Goal: Task Accomplishment & Management: Manage account settings

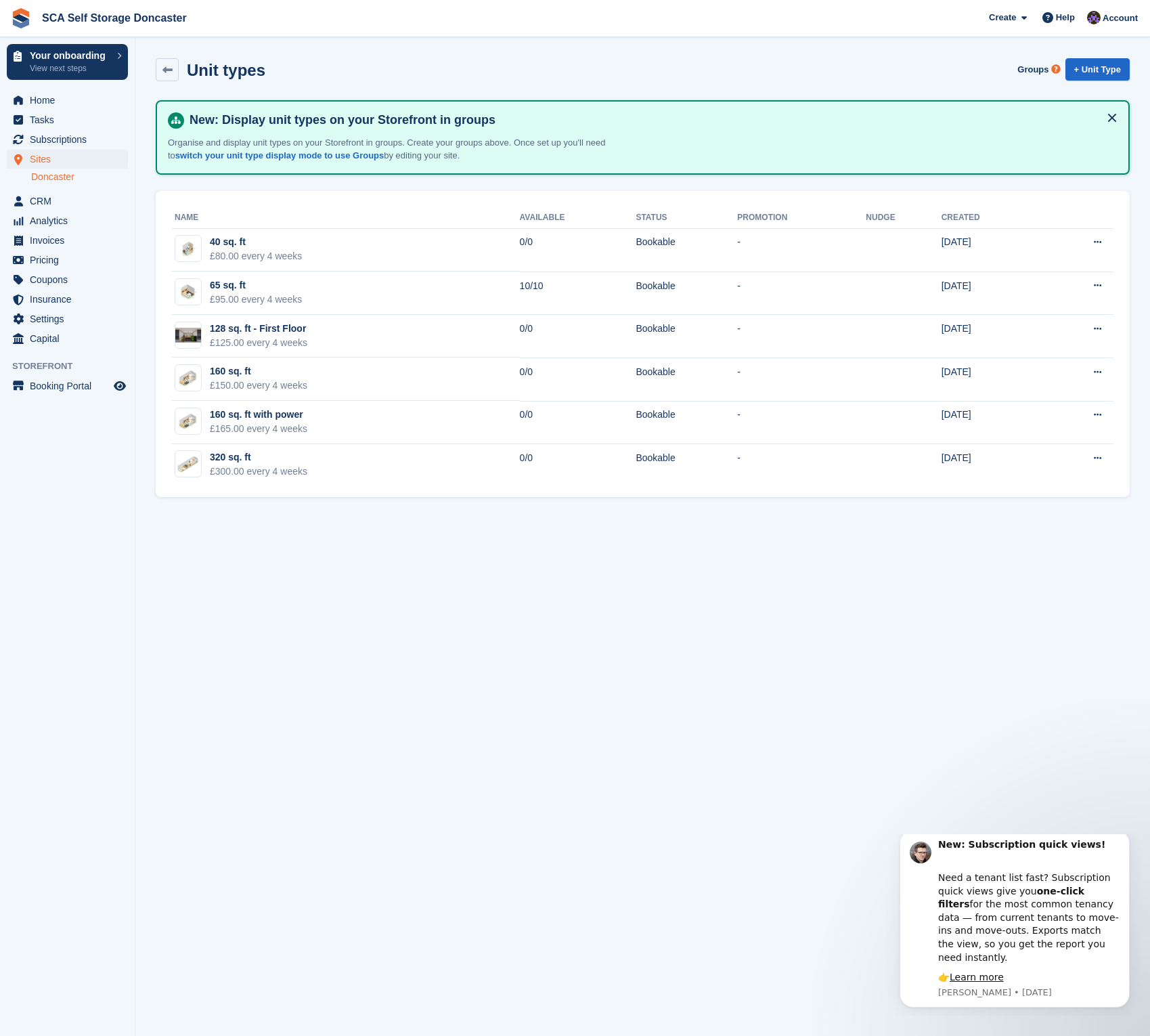
click at [380, 583] on section "Unit types Groups + Unit Type New: Display unit types on your Storefront in gro…" at bounding box center [643, 518] width 1015 height 1036
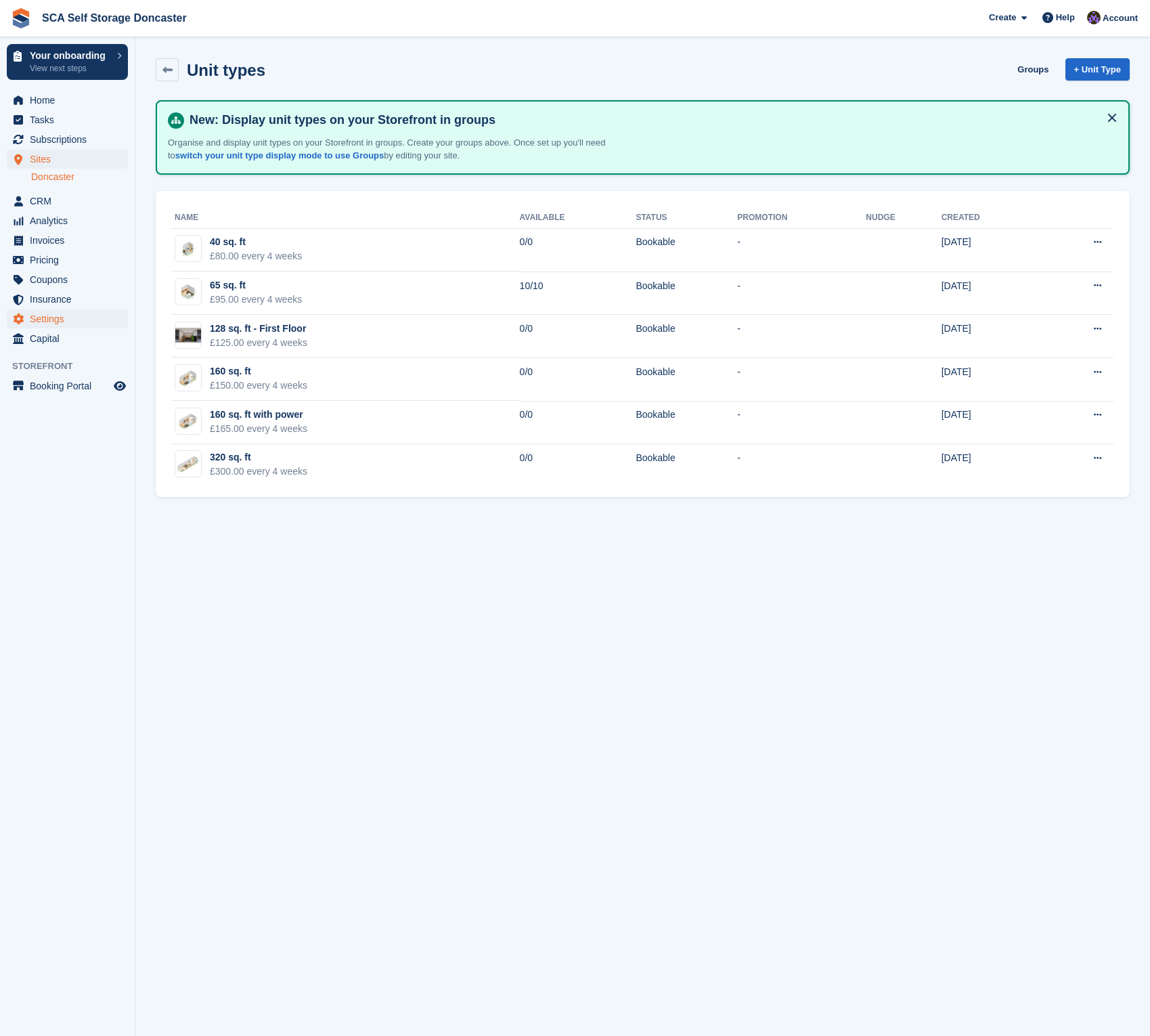
click at [65, 319] on span "Settings" at bounding box center [70, 319] width 81 height 19
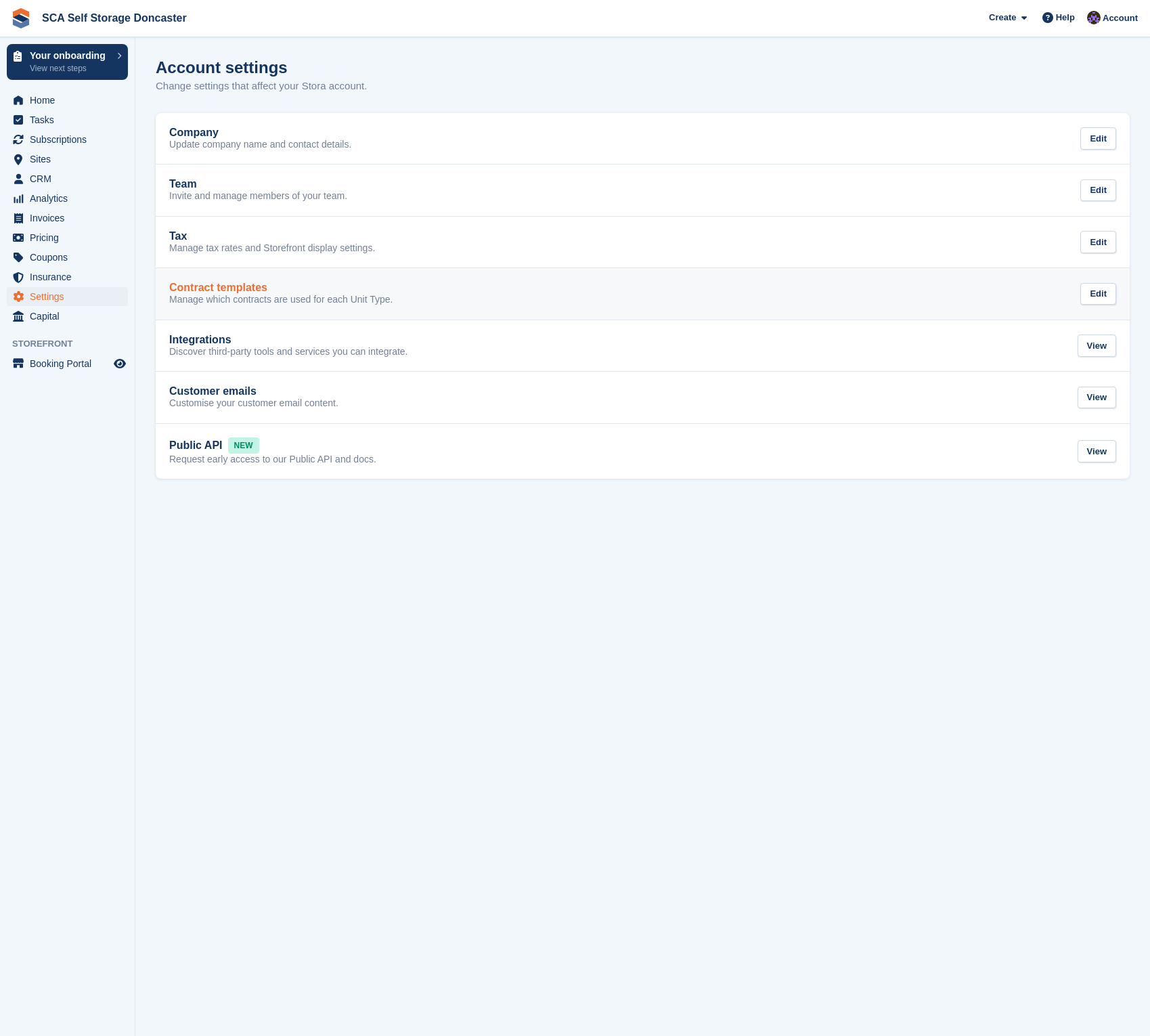
click at [256, 294] on p "Manage which contracts are used for each Unit Type." at bounding box center [281, 300] width 224 height 12
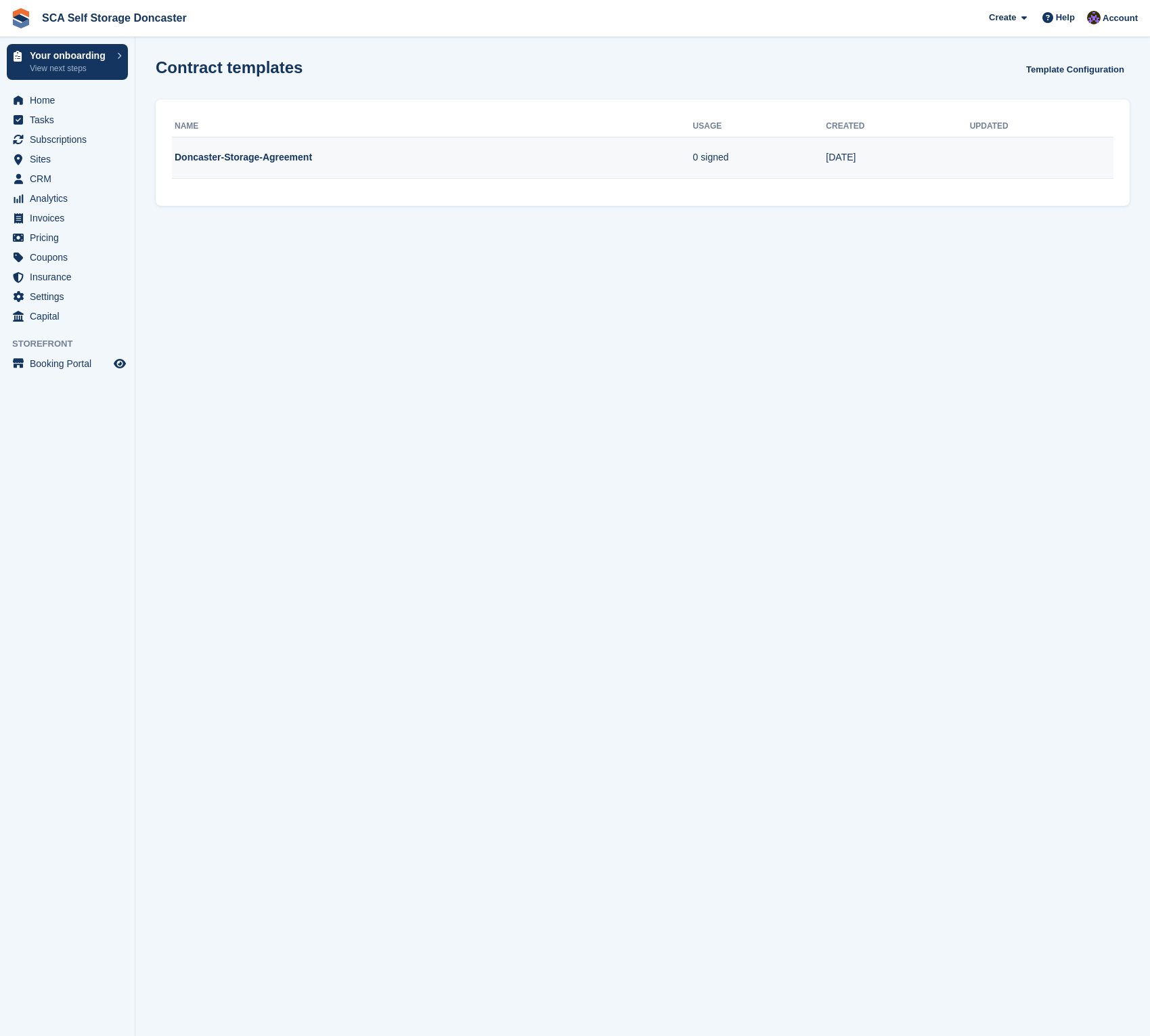
click at [384, 155] on td "Doncaster-Storage-Agreement" at bounding box center [432, 157] width 521 height 42
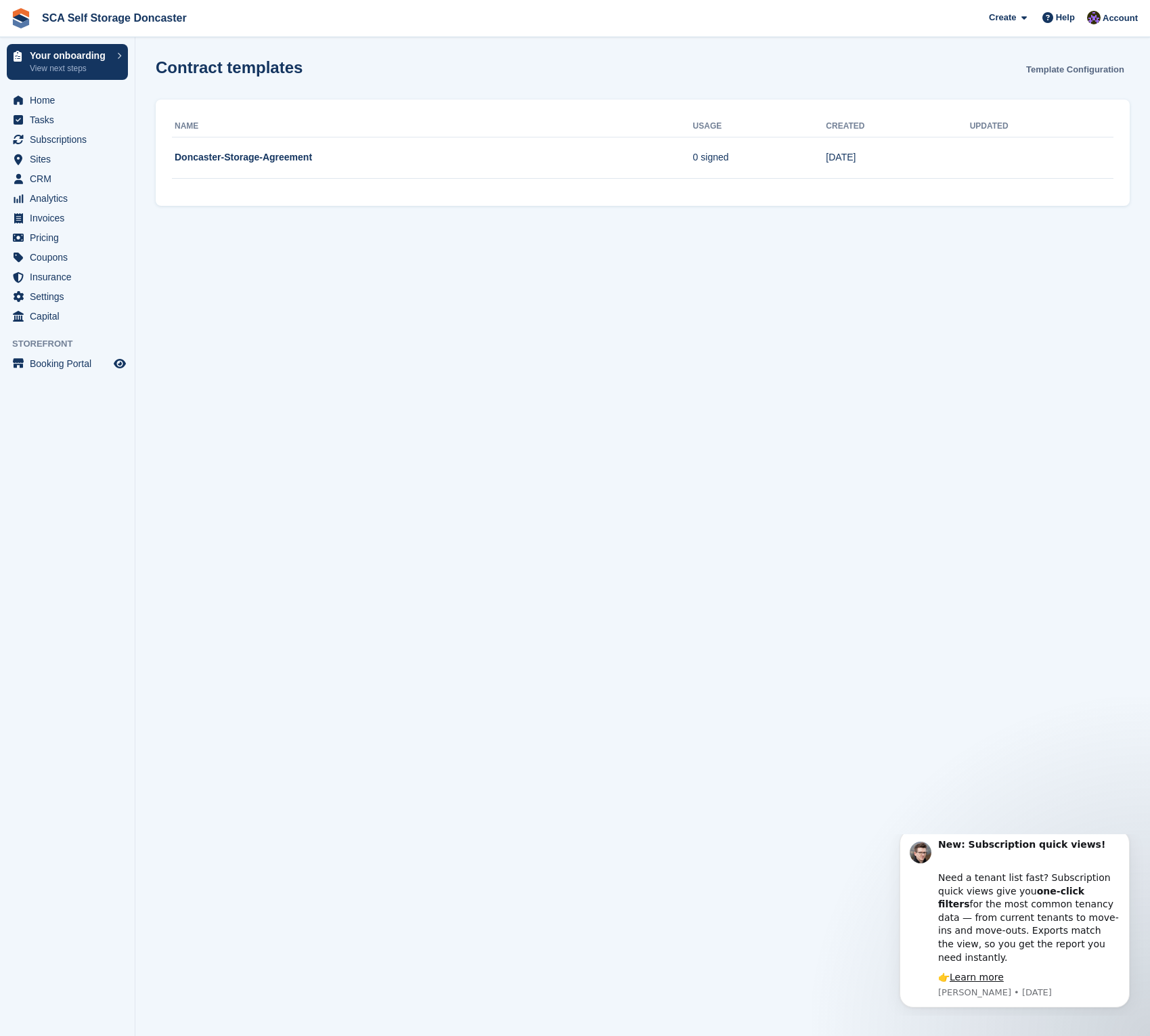
click at [1098, 71] on link "Template Configuration" at bounding box center [1075, 69] width 109 height 22
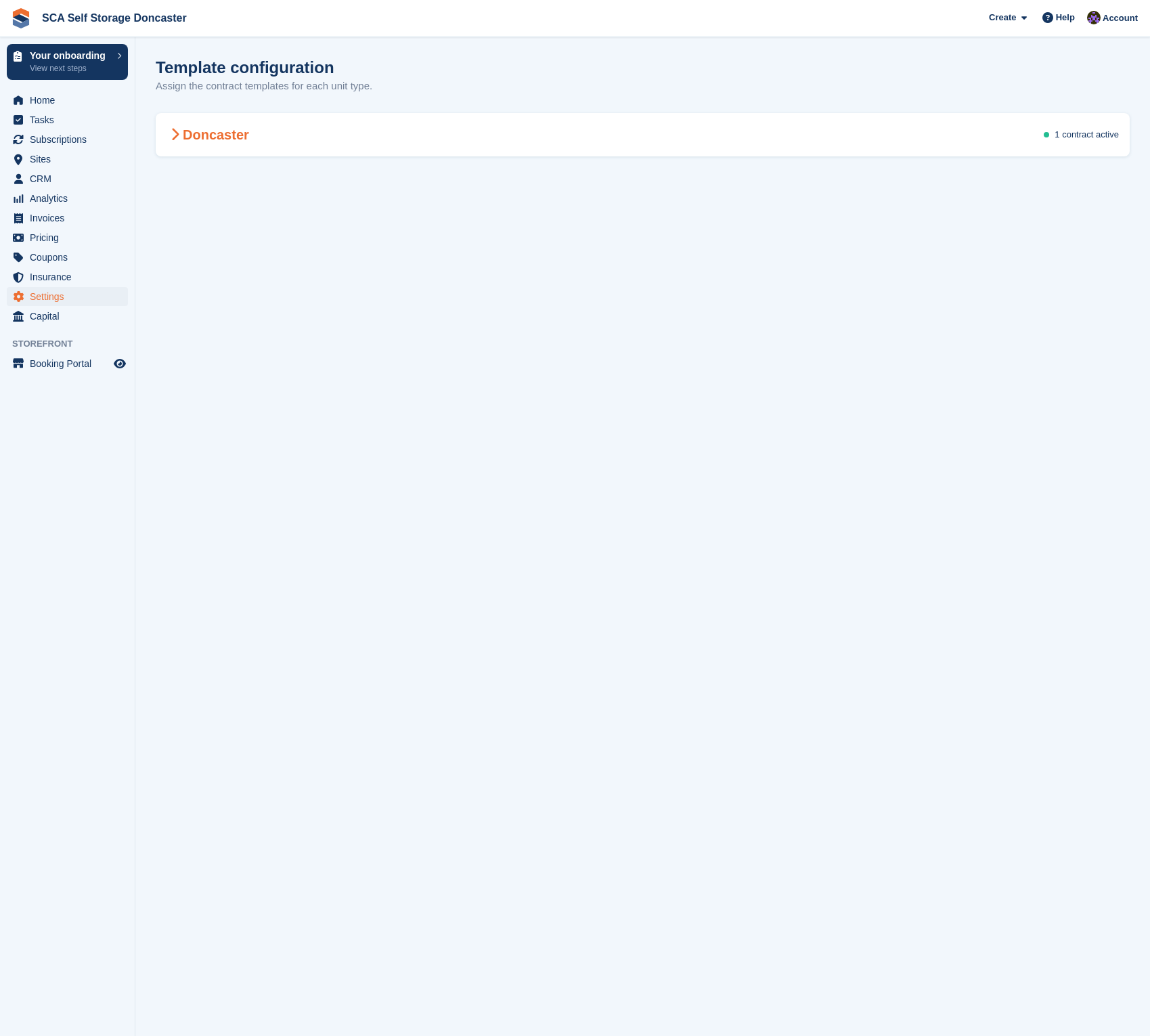
click at [440, 135] on div "Doncaster 1 contract active" at bounding box center [643, 135] width 974 height 38
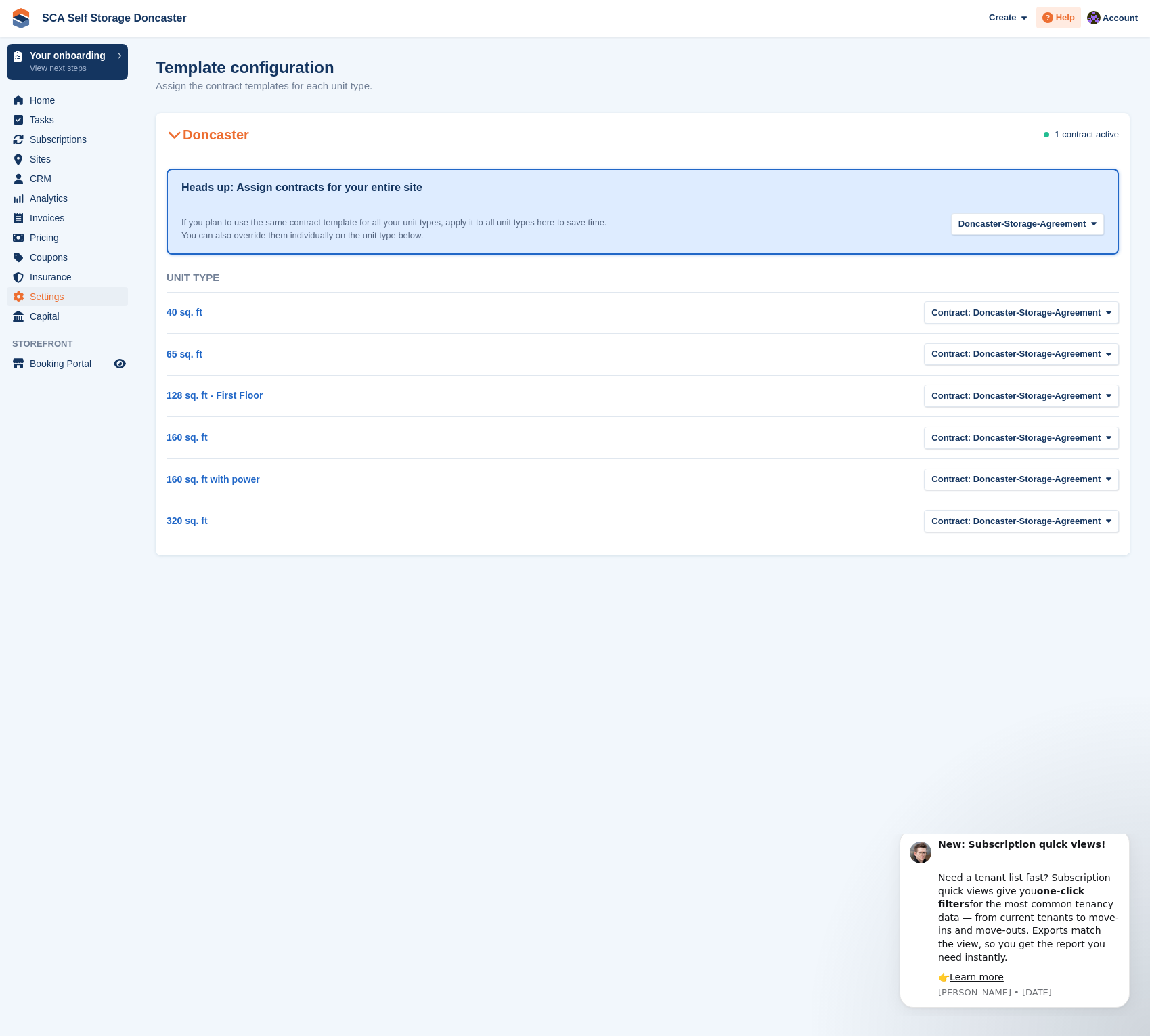
click at [1065, 15] on span "Help" at bounding box center [1066, 17] width 19 height 14
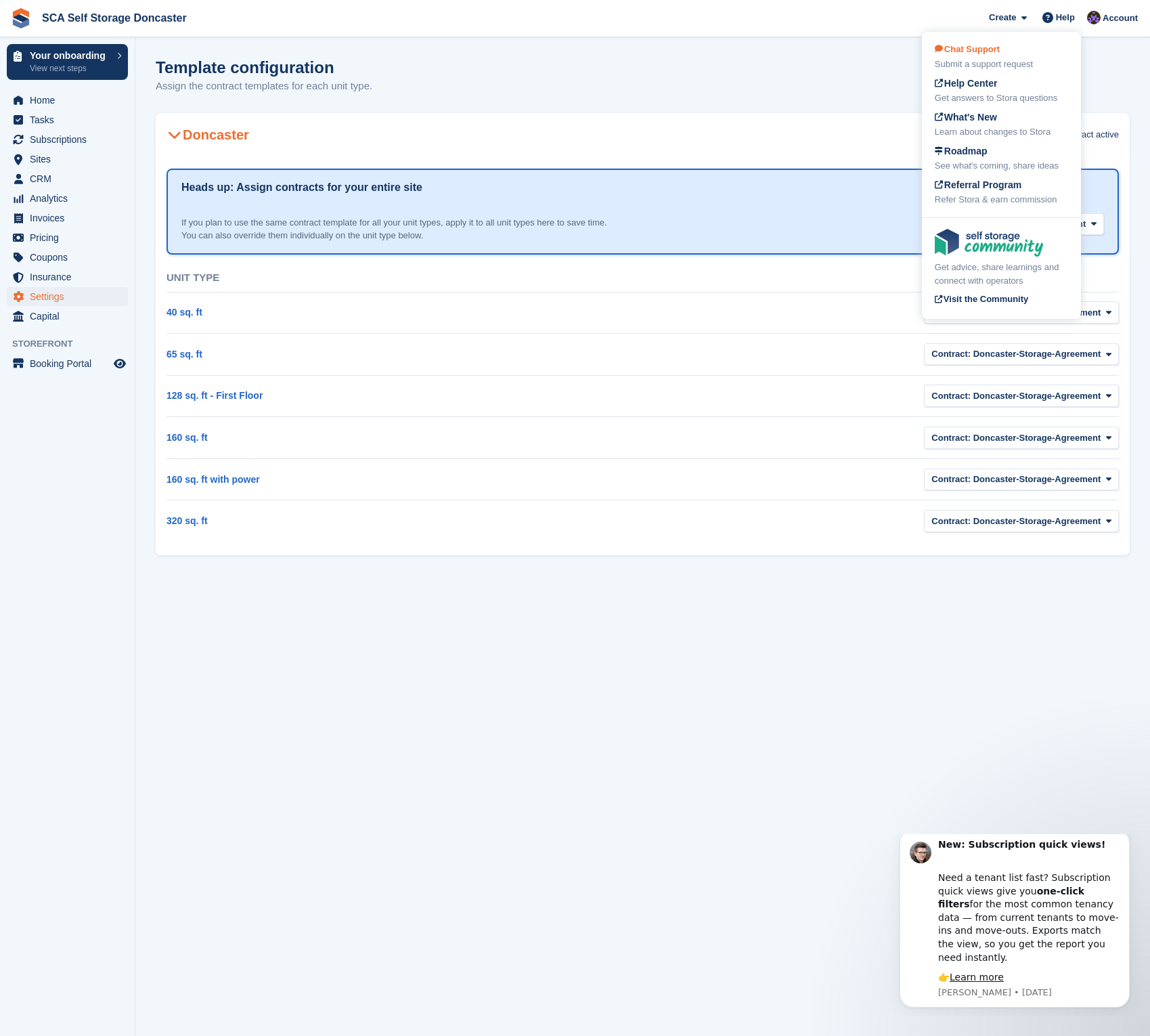
click at [981, 59] on div "Submit a support request" at bounding box center [1001, 65] width 133 height 14
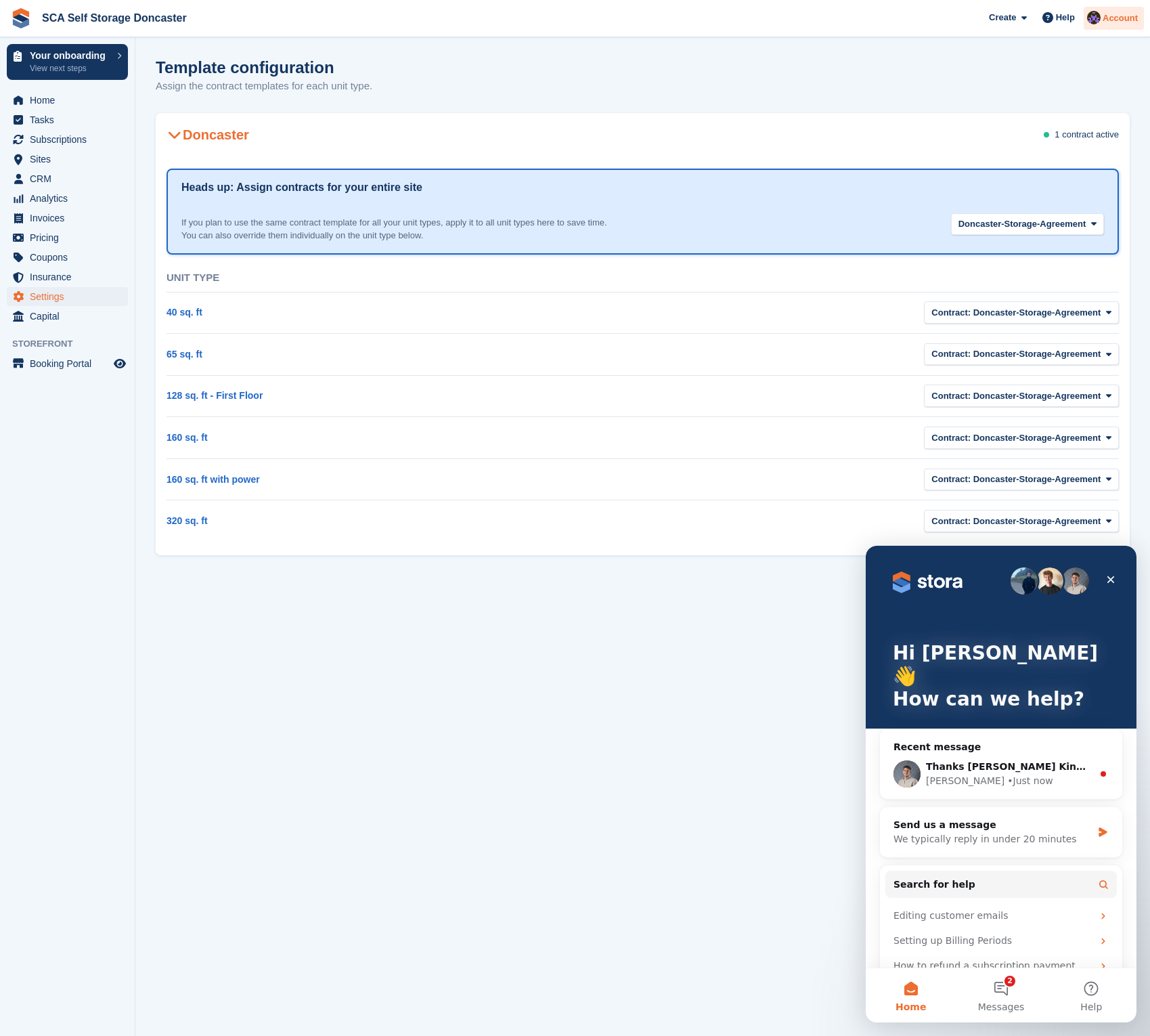
click at [1099, 19] on img at bounding box center [1094, 17] width 14 height 14
click at [799, 111] on section "Template configuration Assign the contract templates for each unit type. [GEOGR…" at bounding box center [643, 518] width 1015 height 1036
